Goal: Task Accomplishment & Management: Manage account settings

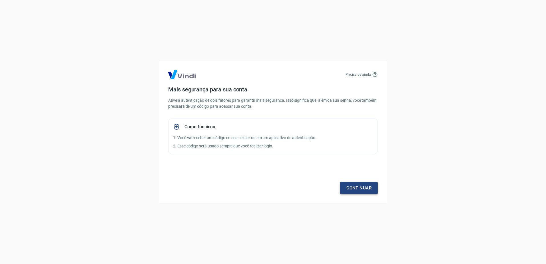
click at [364, 188] on link "Continuar" at bounding box center [359, 188] width 38 height 12
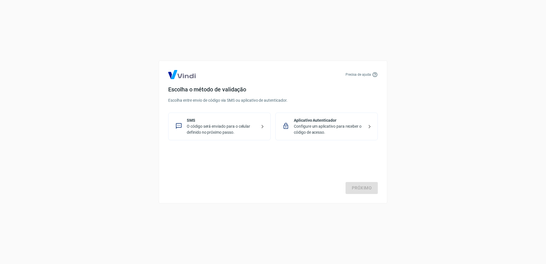
click at [205, 131] on p "O código será enviado para o celular definido no próximo passo." at bounding box center [222, 129] width 70 height 12
click at [356, 188] on link "Próximo" at bounding box center [361, 188] width 32 height 12
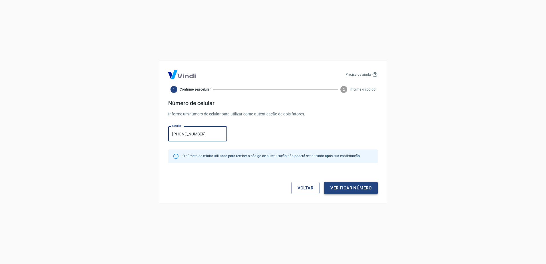
type input "[PHONE_NUMBER]"
click at [346, 186] on button "Verificar número" at bounding box center [351, 188] width 54 height 12
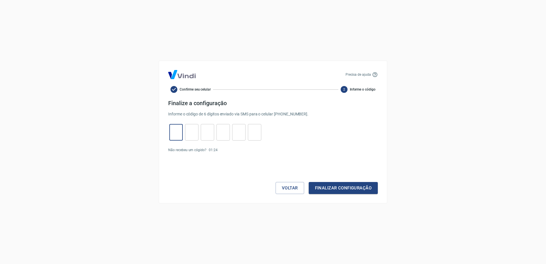
click at [182, 136] on input "tel" at bounding box center [175, 132] width 13 height 12
type input "5"
type input "3"
type input "5"
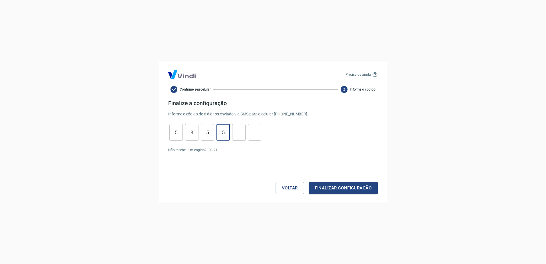
type input "3"
type input "8"
click at [343, 187] on button "Finalizar configuração" at bounding box center [342, 188] width 69 height 12
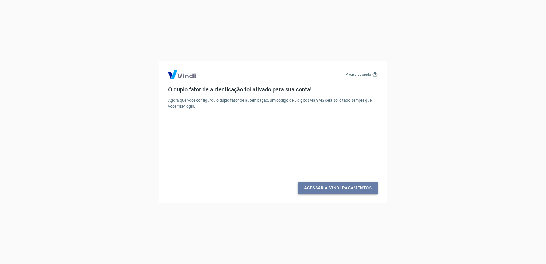
click at [340, 191] on link "Acessar a Vindi Pagamentos" at bounding box center [338, 188] width 80 height 12
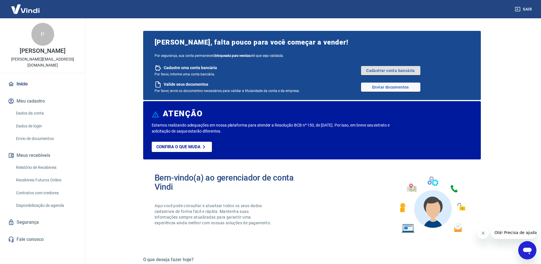
click at [388, 70] on link "Cadastrar conta bancária" at bounding box center [390, 70] width 59 height 9
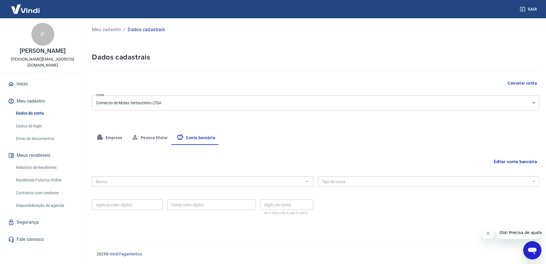
click at [110, 137] on button "Empresa" at bounding box center [109, 138] width 35 height 14
select select "SP"
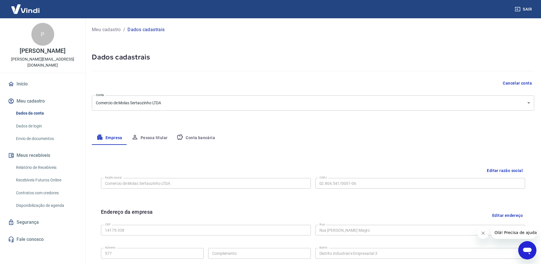
click at [152, 137] on button "Pessoa titular" at bounding box center [149, 138] width 45 height 14
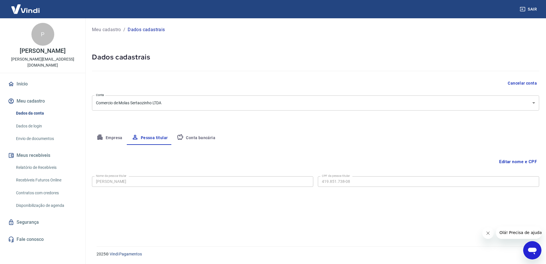
click at [194, 137] on button "Conta bancária" at bounding box center [196, 138] width 48 height 14
click at [518, 162] on button "Editar conta bancária" at bounding box center [515, 161] width 48 height 11
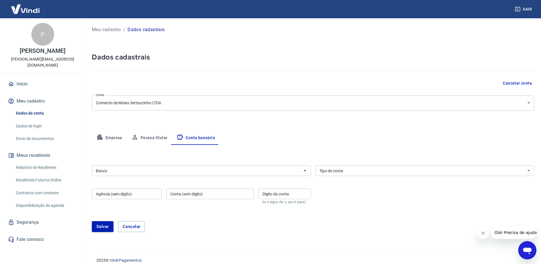
click at [260, 171] on input "Banco" at bounding box center [197, 170] width 206 height 7
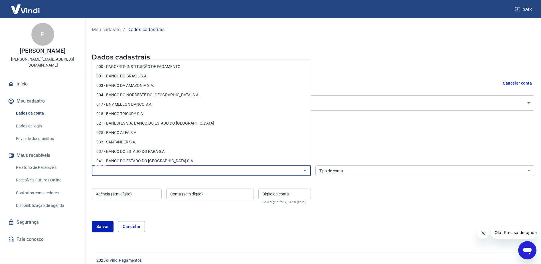
click at [122, 76] on li "001 - BANCO DO BRASIL S.A." at bounding box center [201, 75] width 219 height 9
type input "001 - BANCO DO BRASIL S.A."
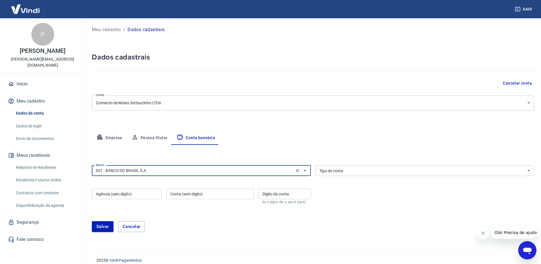
click at [368, 173] on select "Conta Corrente Conta Poupança" at bounding box center [425, 170] width 219 height 11
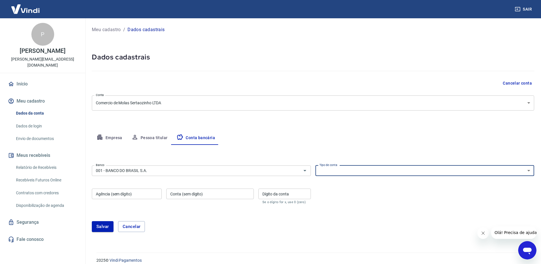
select select "1"
click at [316, 165] on select "Conta Corrente Conta Poupança" at bounding box center [425, 170] width 219 height 11
click at [139, 196] on input "Agência (sem dígito)" at bounding box center [127, 193] width 70 height 11
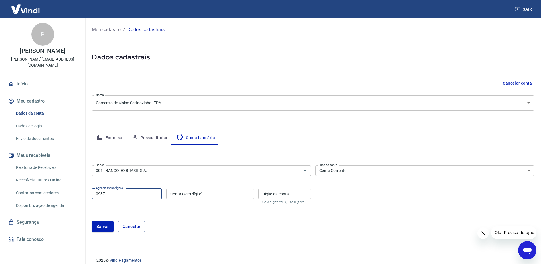
type input "0987"
click at [213, 193] on input "Conta (sem dígito)" at bounding box center [209, 193] width 87 height 11
type input "5717"
click at [269, 195] on input "Dígito da conta" at bounding box center [285, 193] width 53 height 11
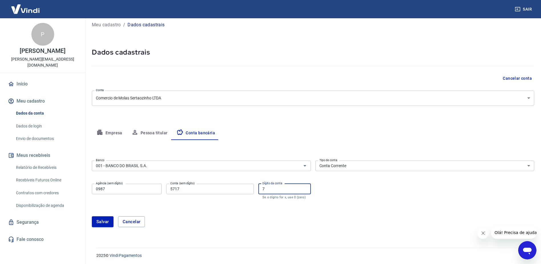
scroll to position [6, 0]
type input "7"
click at [100, 219] on button "Salvar" at bounding box center [103, 220] width 22 height 11
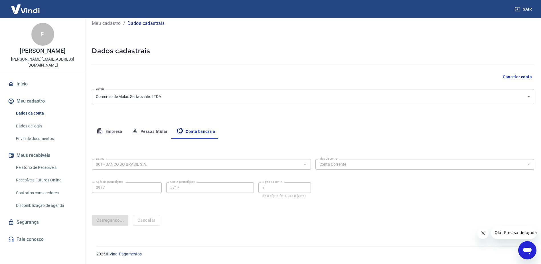
scroll to position [0, 0]
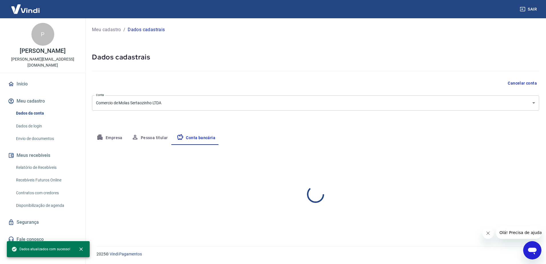
select select "1"
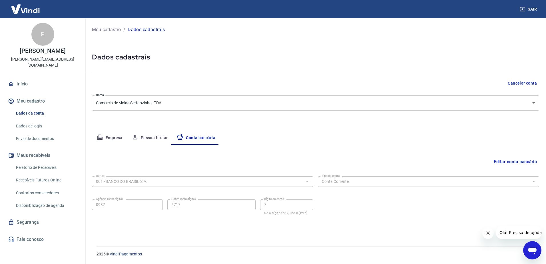
click at [15, 78] on link "Início" at bounding box center [43, 84] width 72 height 13
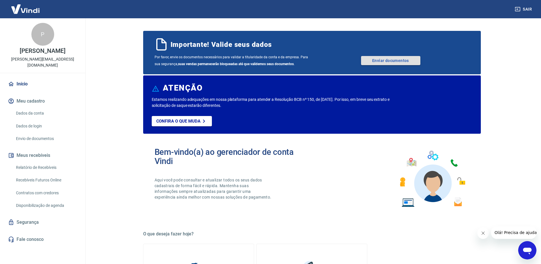
click at [399, 56] on link "Enviar documentos" at bounding box center [390, 60] width 59 height 9
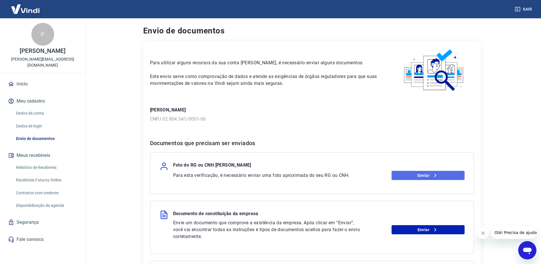
click at [430, 174] on link "Enviar" at bounding box center [428, 175] width 73 height 9
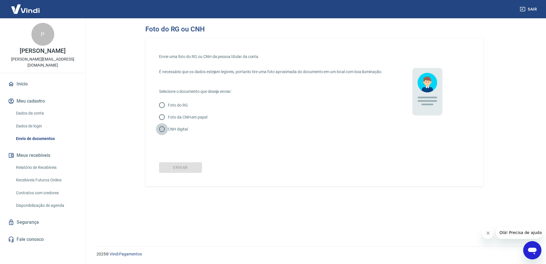
click at [162, 135] on input "CNH digital" at bounding box center [162, 129] width 12 height 12
radio input "true"
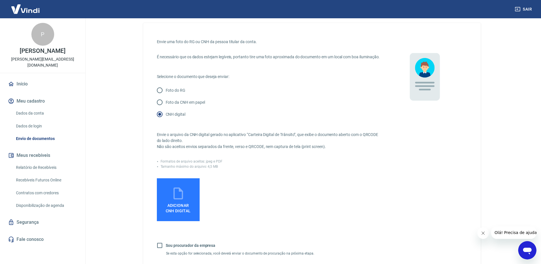
scroll to position [29, 0]
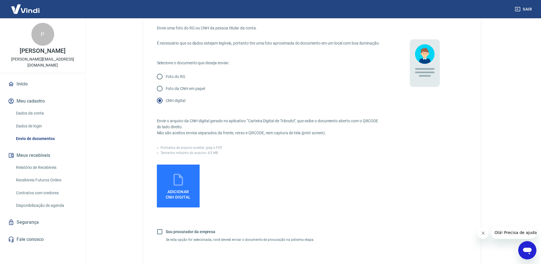
click at [177, 195] on span "Adicionar CNH Digital" at bounding box center [178, 194] width 25 height 10
click at [0, 0] on input "Adicionar CNH Digital" at bounding box center [0, 0] width 0 height 0
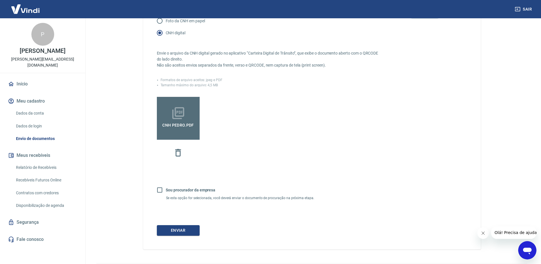
scroll to position [114, 0]
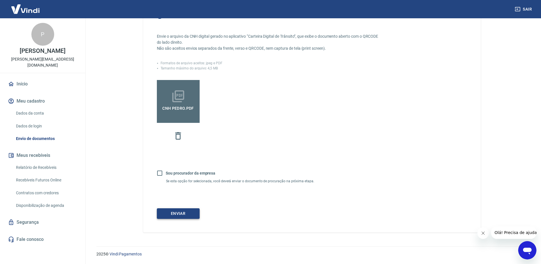
click at [177, 219] on button "Enviar" at bounding box center [178, 213] width 43 height 11
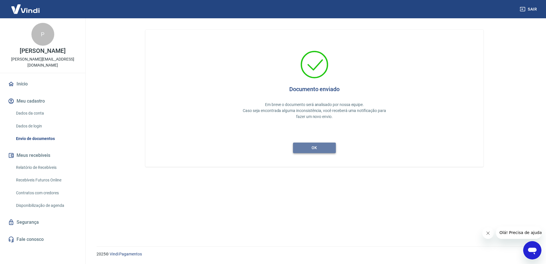
click at [316, 149] on button "ok" at bounding box center [314, 147] width 43 height 11
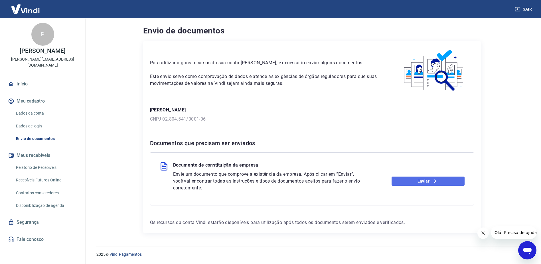
click at [431, 183] on link "Enviar" at bounding box center [428, 180] width 73 height 9
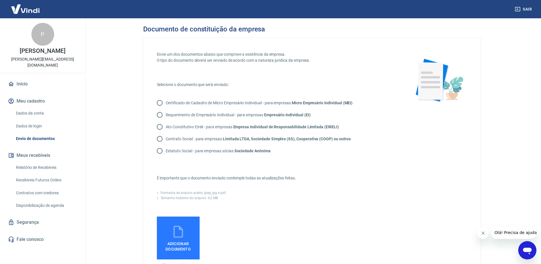
click at [205, 139] on p "Contrato Social - para empresas Limitada LTDA, Sociedade Simples (SS), Cooperat…" at bounding box center [258, 139] width 185 height 6
click at [166, 139] on input "Contrato Social - para empresas Limitada LTDA, Sociedade Simples (SS), Cooperat…" at bounding box center [160, 139] width 12 height 12
radio input "true"
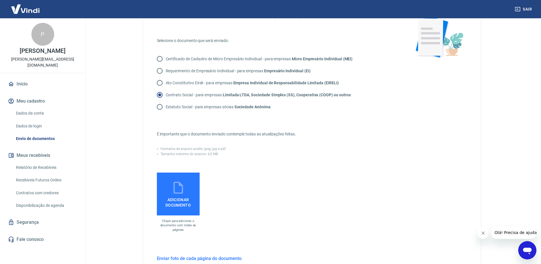
scroll to position [57, 0]
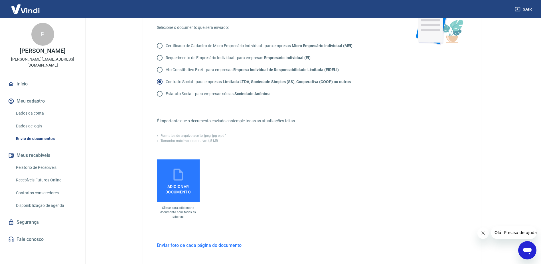
click at [181, 173] on icon at bounding box center [178, 174] width 14 height 14
click at [0, 0] on input "Adicionar documento" at bounding box center [0, 0] width 0 height 0
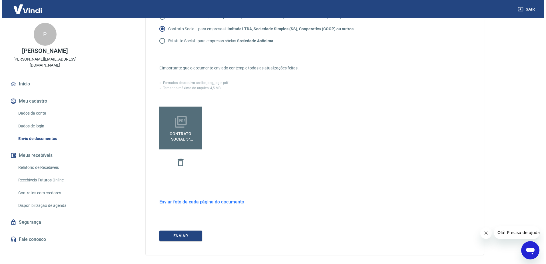
scroll to position [114, 0]
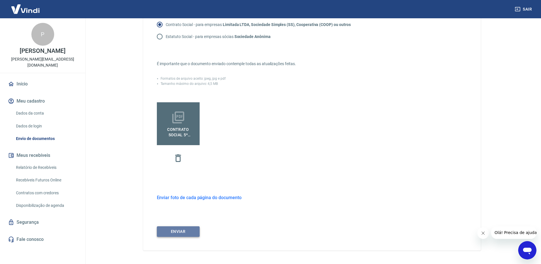
click at [162, 231] on button "ENVIAR" at bounding box center [178, 231] width 43 height 11
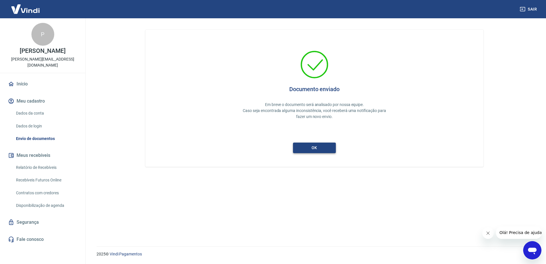
click at [310, 149] on button "ok" at bounding box center [314, 147] width 43 height 11
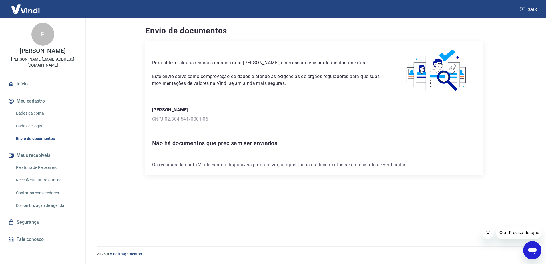
click at [21, 78] on link "Início" at bounding box center [43, 84] width 72 height 13
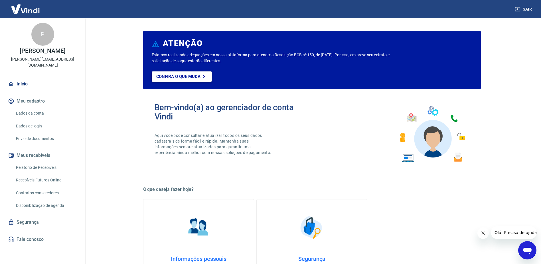
click at [183, 76] on p "Confira o que muda" at bounding box center [178, 76] width 44 height 5
click at [23, 108] on link "Dados da conta" at bounding box center [46, 113] width 65 height 12
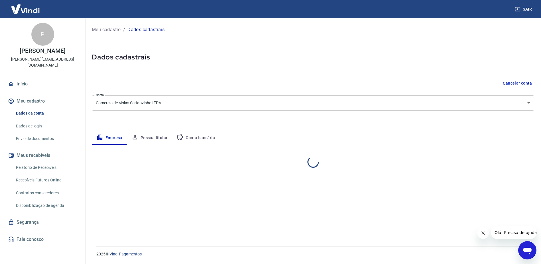
select select "SP"
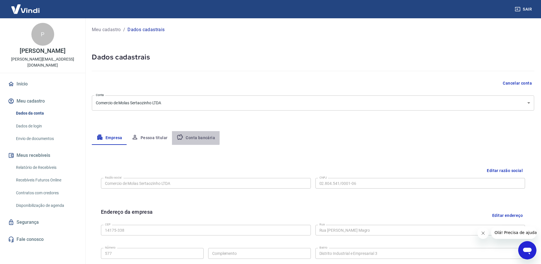
click at [187, 134] on button "Conta bancária" at bounding box center [196, 138] width 48 height 14
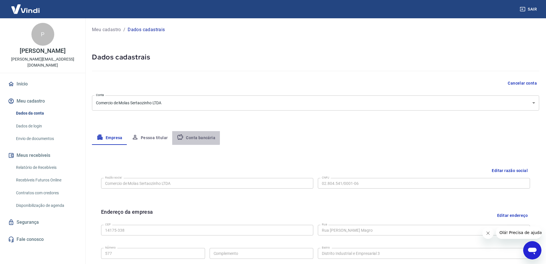
select select "1"
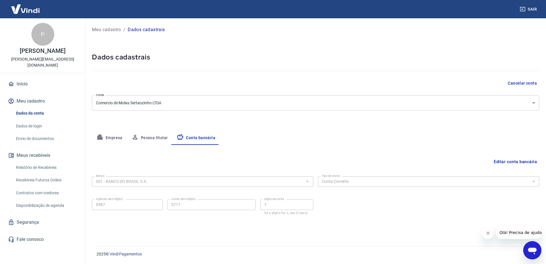
click at [34, 149] on button "Meus recebíveis" at bounding box center [43, 155] width 72 height 13
click at [33, 162] on link "Relatório de Recebíveis" at bounding box center [46, 168] width 65 height 12
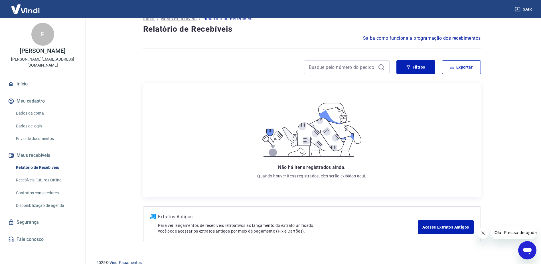
scroll to position [20, 0]
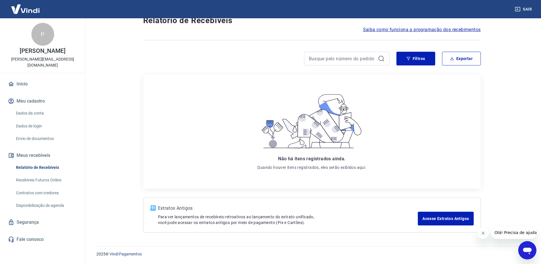
click at [483, 234] on icon "Fechar mensagem da empresa" at bounding box center [483, 233] width 5 height 5
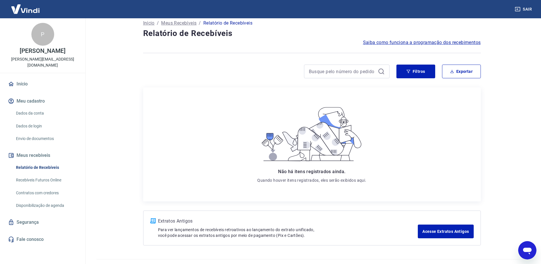
scroll to position [0, 0]
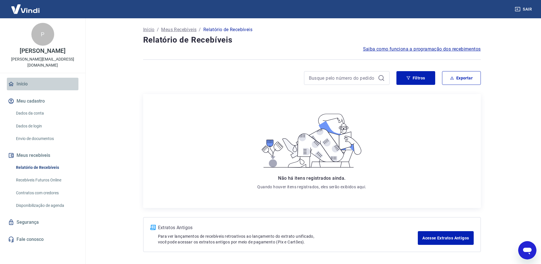
click at [22, 78] on link "Início" at bounding box center [43, 84] width 72 height 13
